Goal: Information Seeking & Learning: Find specific fact

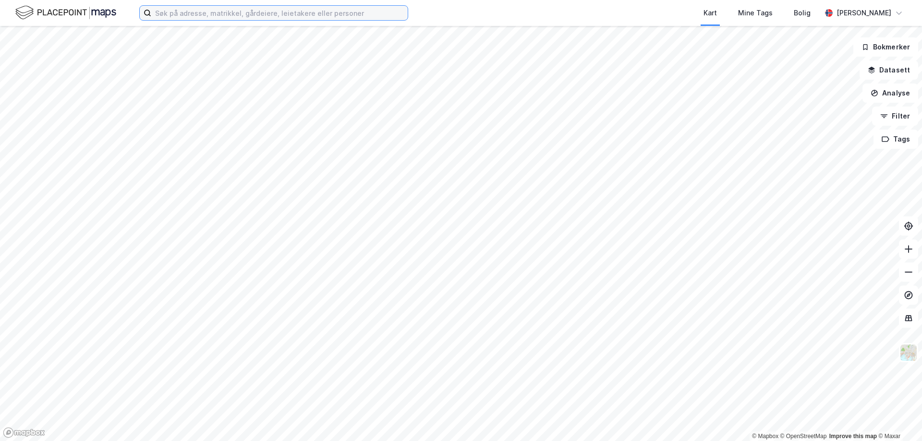
click at [220, 11] on input at bounding box center [279, 13] width 256 height 14
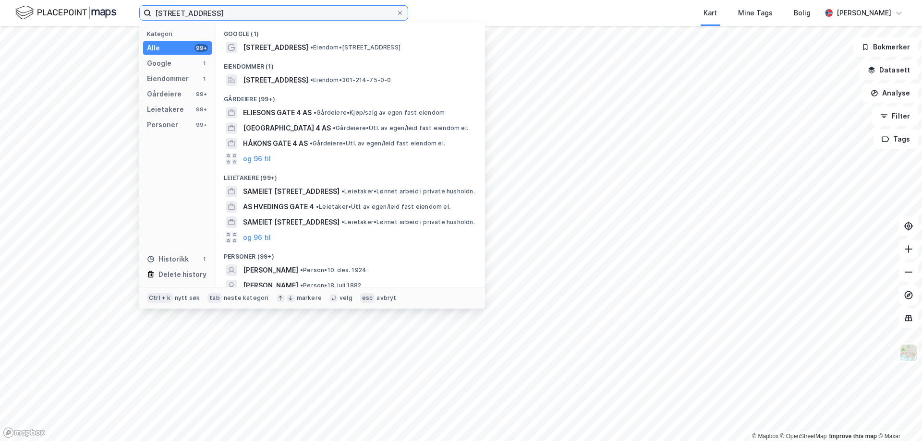
type input "[STREET_ADDRESS]"
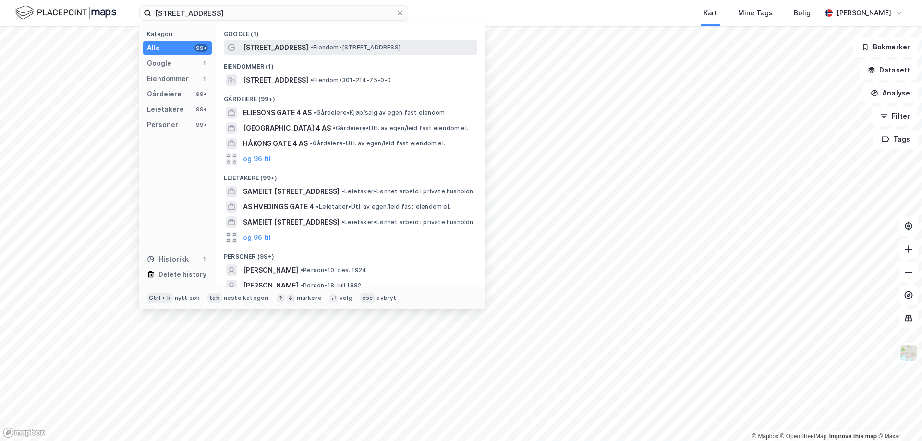
click at [280, 53] on span "[STREET_ADDRESS]" at bounding box center [275, 48] width 65 height 12
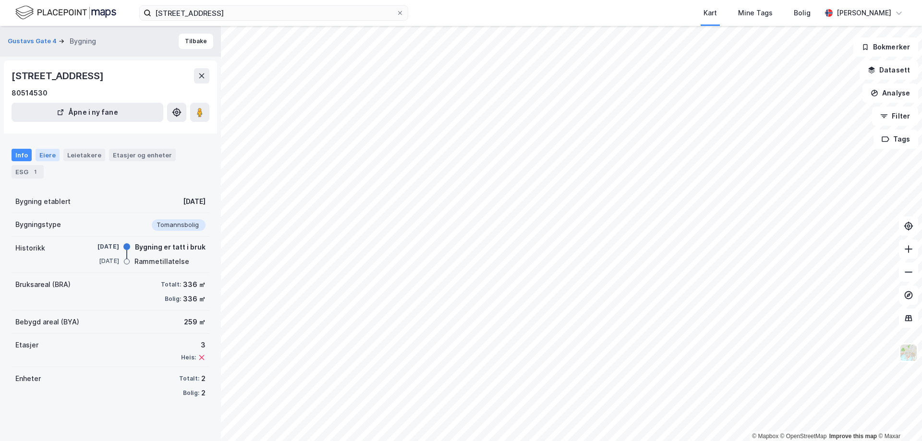
click at [49, 151] on div "Eiere" at bounding box center [48, 155] width 24 height 12
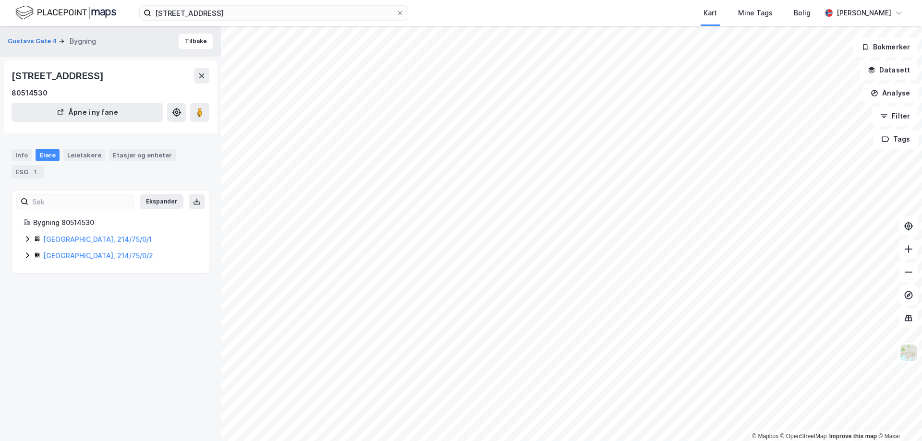
click at [24, 254] on icon at bounding box center [28, 256] width 8 height 8
click at [30, 239] on icon at bounding box center [28, 239] width 8 height 8
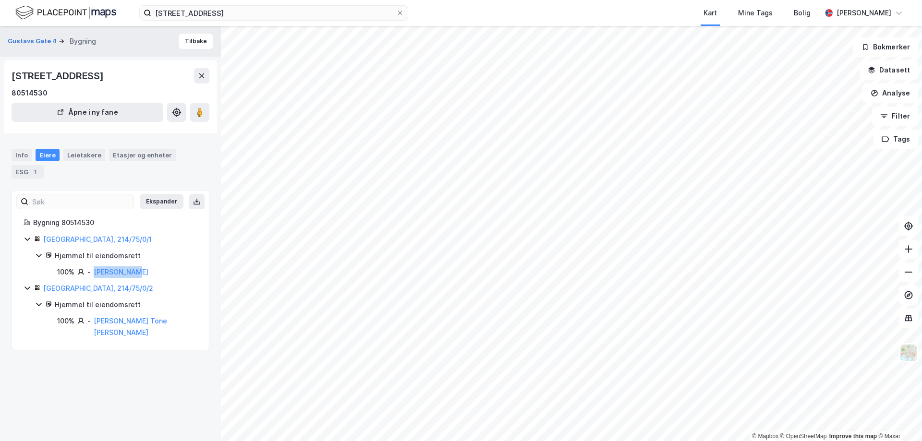
drag, startPoint x: 142, startPoint y: 276, endPoint x: 92, endPoint y: 277, distance: 50.5
click at [92, 277] on div "100% - [PERSON_NAME]" at bounding box center [127, 273] width 140 height 12
copy div "[PERSON_NAME]"
click at [129, 154] on div "Etasjer og enheter" at bounding box center [142, 155] width 59 height 9
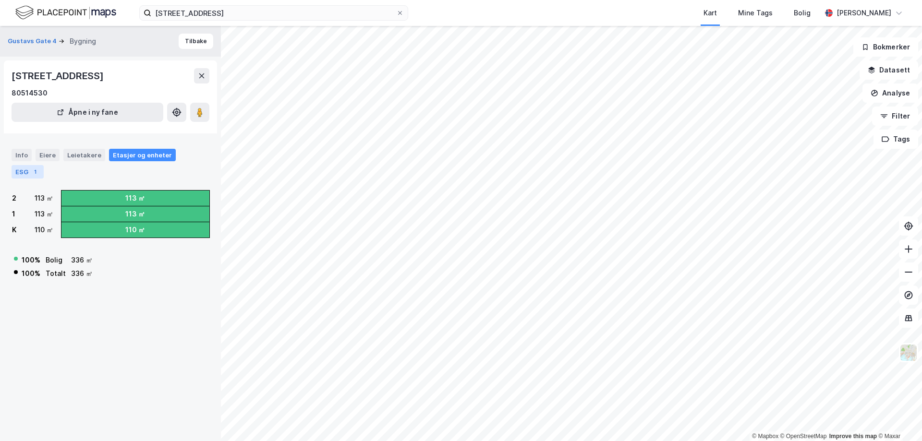
click at [15, 171] on div "ESG 1" at bounding box center [28, 171] width 32 height 13
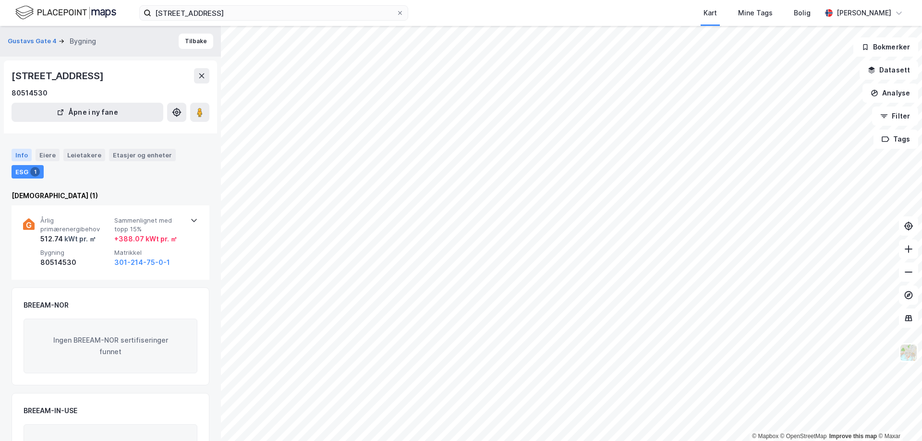
click at [28, 158] on div "Info" at bounding box center [22, 155] width 20 height 12
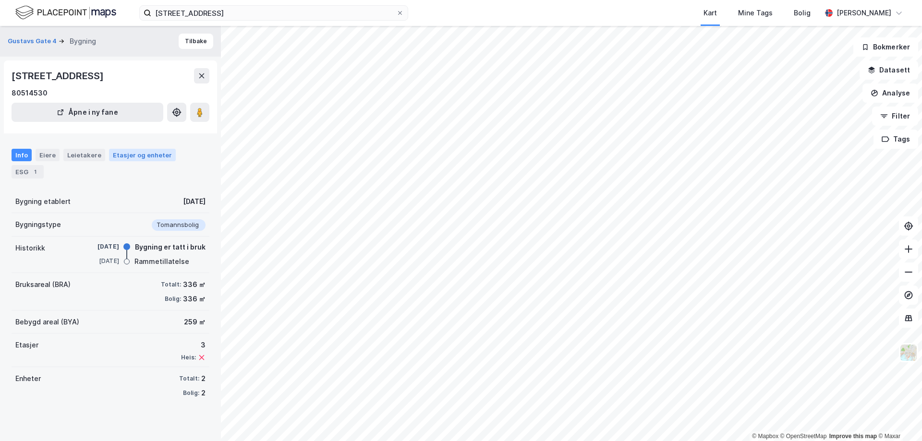
click at [118, 151] on div "Etasjer og enheter" at bounding box center [142, 155] width 59 height 9
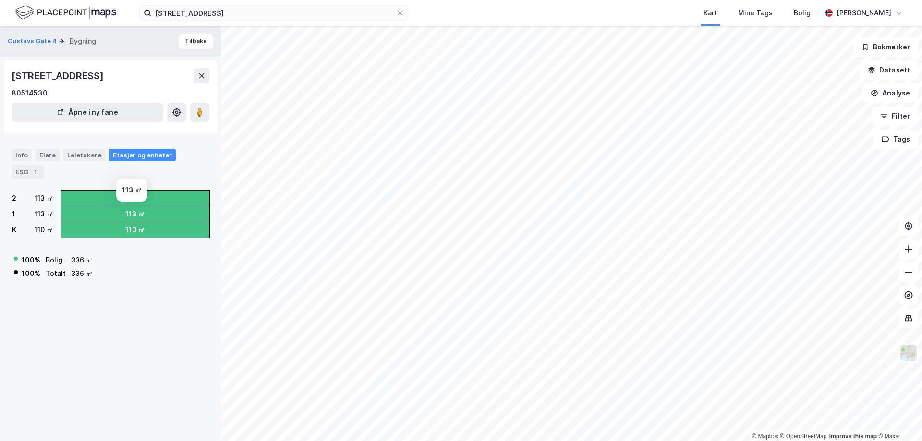
click at [134, 211] on div "113 ㎡" at bounding box center [135, 214] width 20 height 12
click at [133, 194] on div "113 ㎡" at bounding box center [135, 199] width 20 height 12
click at [133, 219] on div "113 ㎡" at bounding box center [135, 214] width 20 height 12
click at [112, 238] on div "2 113 ㎡ 1 113 ㎡ K 110 ㎡ 113 ㎡ 113 ㎡ 110 ㎡ 100 % [PERSON_NAME] 336 ㎡ 100 % Total…" at bounding box center [111, 235] width 198 height 91
click at [53, 152] on div "Eiere" at bounding box center [48, 155] width 24 height 12
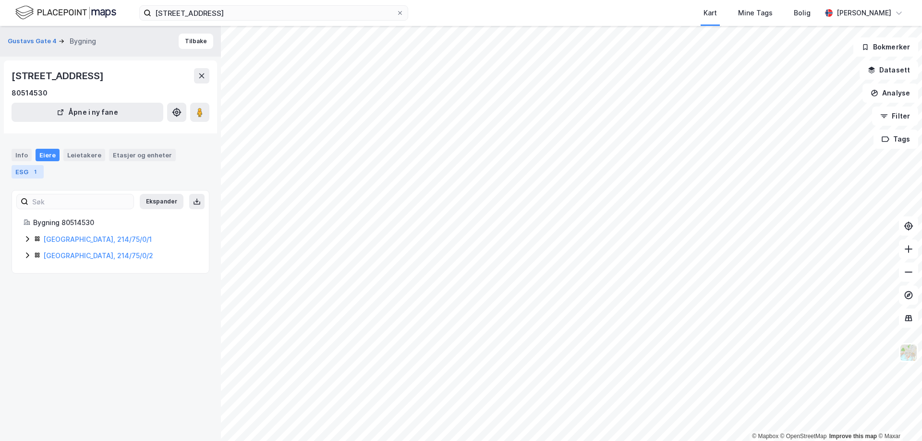
click at [29, 171] on div "ESG 1" at bounding box center [28, 171] width 32 height 13
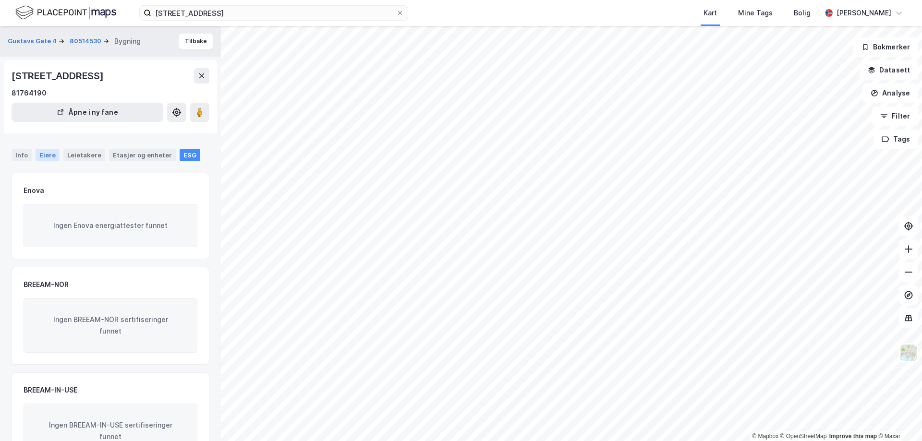
click at [46, 151] on div "Eiere" at bounding box center [48, 155] width 24 height 12
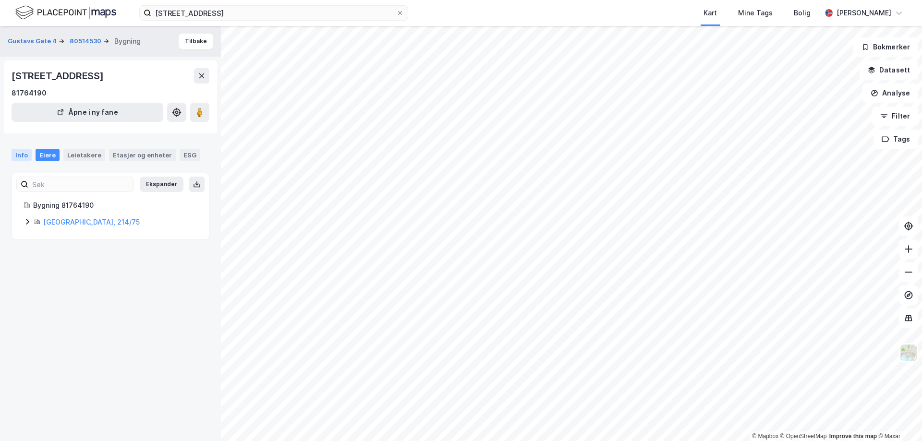
click at [19, 152] on div "Info" at bounding box center [22, 155] width 20 height 12
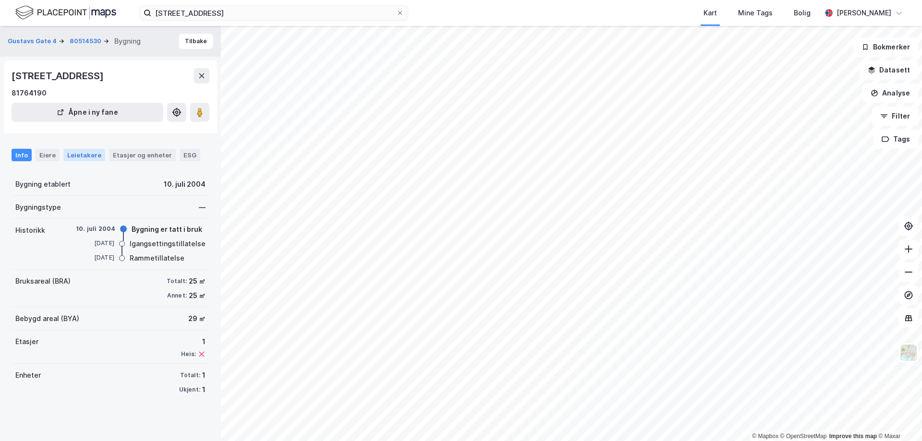
click at [71, 154] on div "Leietakere" at bounding box center [84, 155] width 42 height 12
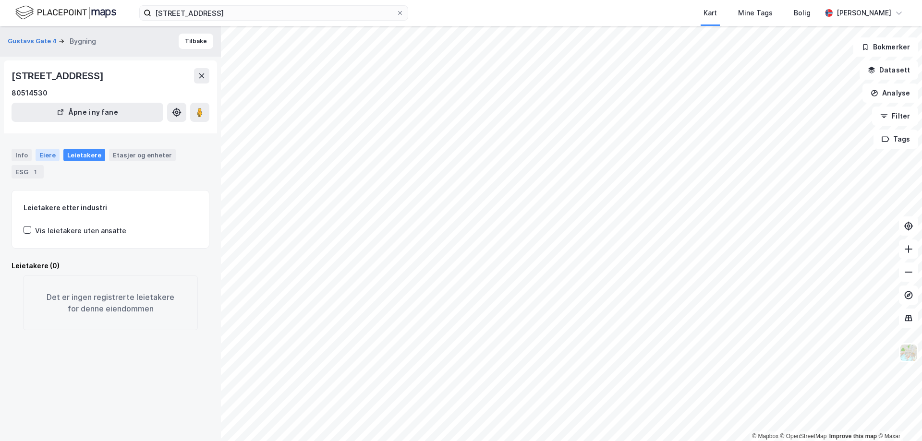
click at [37, 152] on div "Eiere" at bounding box center [48, 155] width 24 height 12
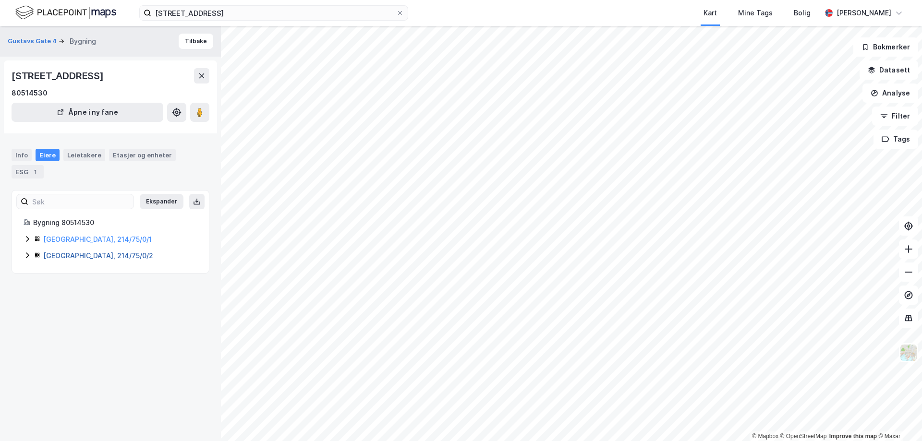
click at [71, 255] on link "[GEOGRAPHIC_DATA], 214/75/0/2" at bounding box center [98, 256] width 110 height 8
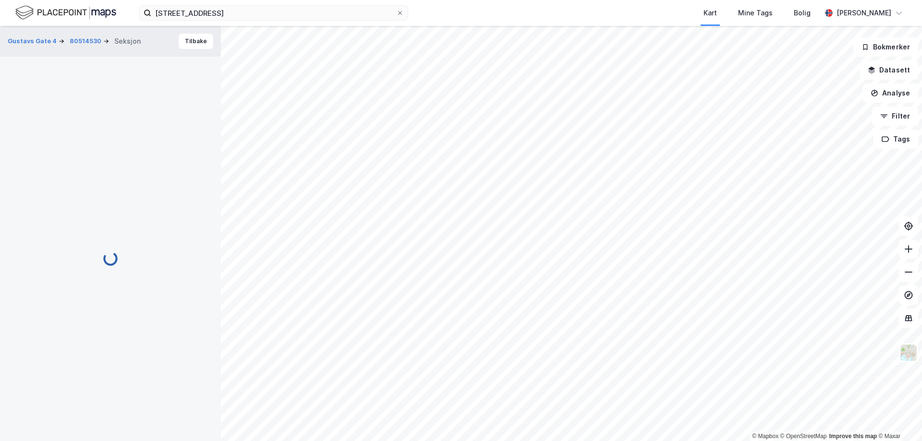
scroll to position [2, 0]
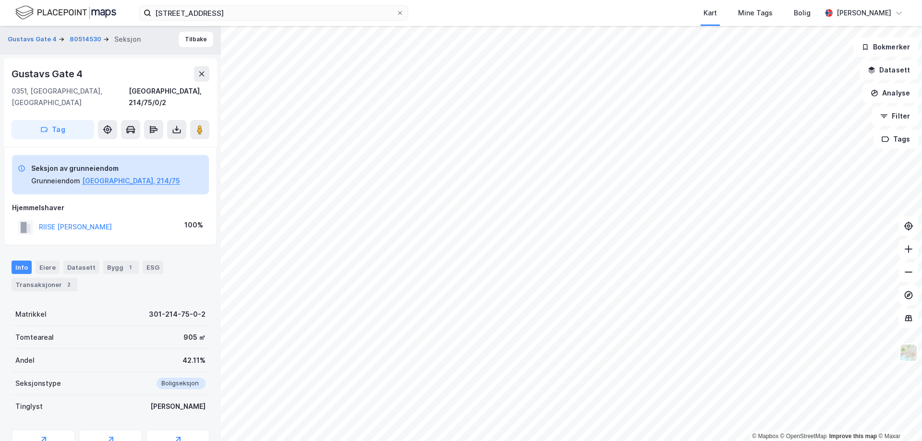
drag, startPoint x: 118, startPoint y: 216, endPoint x: 39, endPoint y: 223, distance: 79.1
click at [39, 223] on div "RIISE TONE ELISABETH 100%" at bounding box center [110, 228] width 197 height 20
copy button "RIISE [PERSON_NAME]"
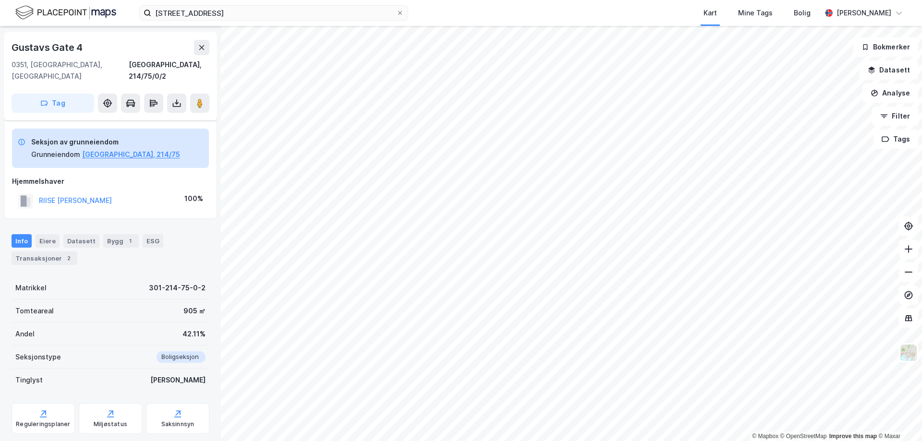
scroll to position [41, 0]
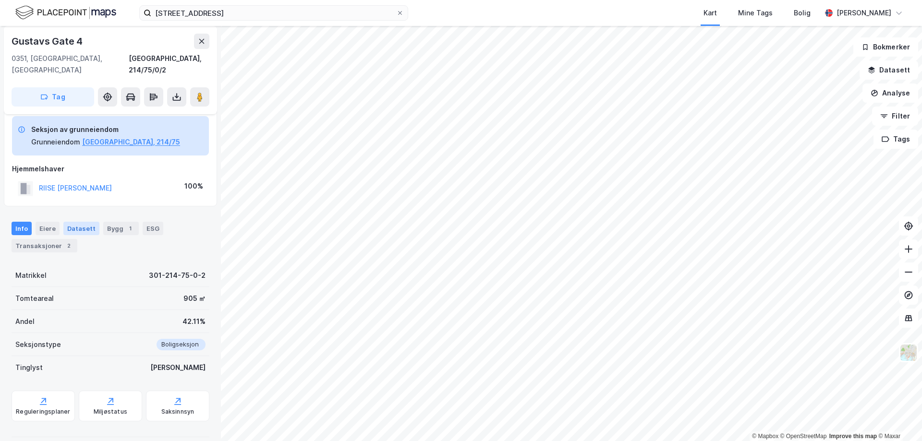
click at [65, 222] on div "Datasett" at bounding box center [81, 228] width 36 height 13
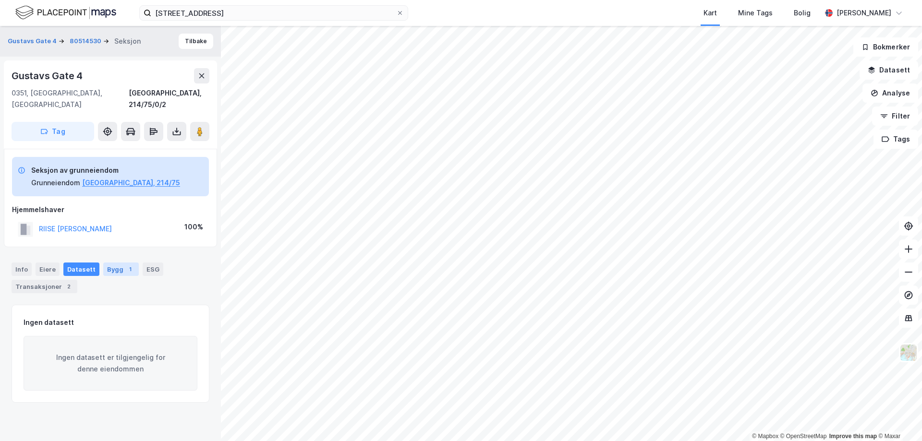
click at [113, 263] on div "Bygg 1" at bounding box center [121, 269] width 36 height 13
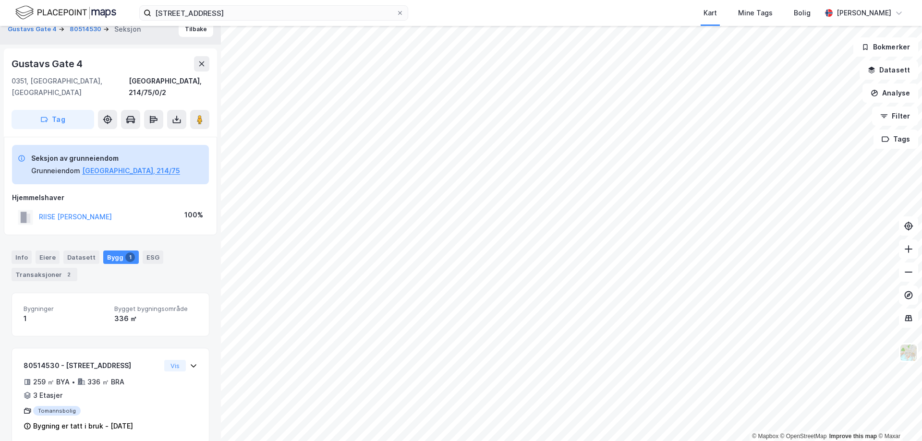
scroll to position [15, 0]
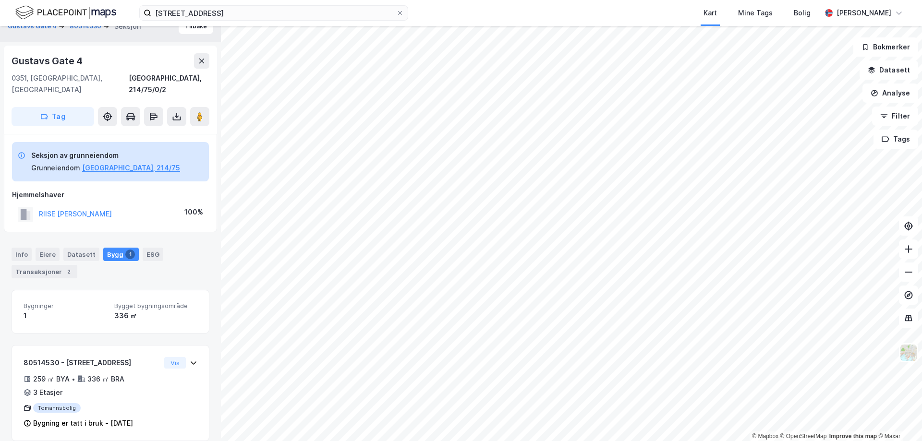
drag, startPoint x: 131, startPoint y: 205, endPoint x: 115, endPoint y: 206, distance: 15.9
click at [115, 206] on div "RIISE TONE ELISABETH 100%" at bounding box center [110, 215] width 197 height 20
